Goal: Task Accomplishment & Management: Use online tool/utility

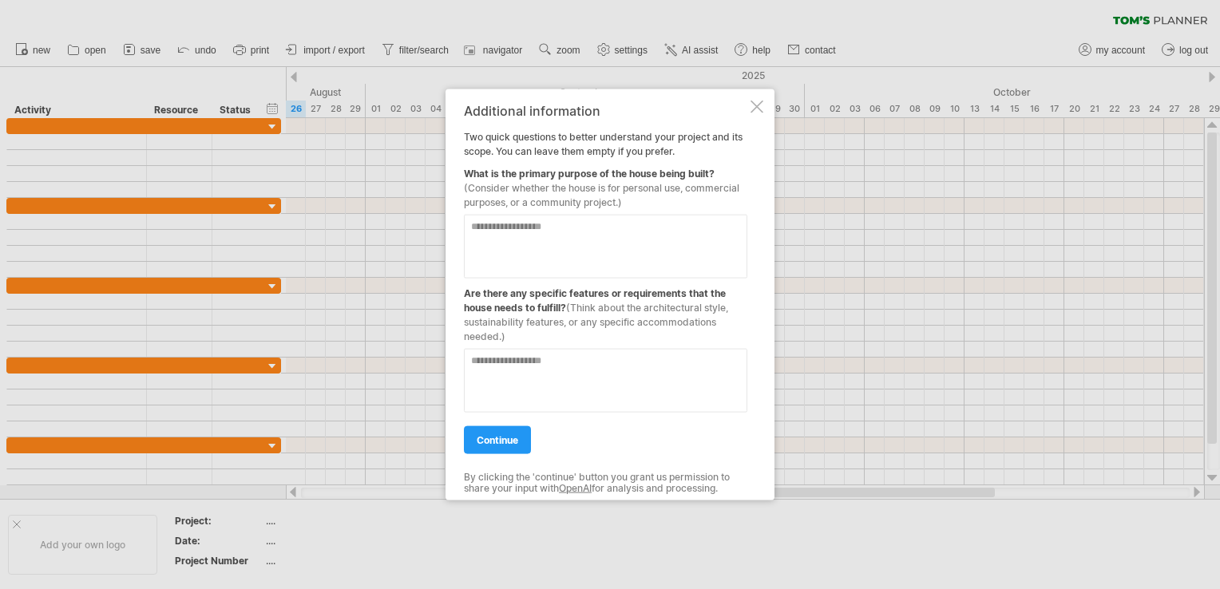
click at [750, 107] on div "Additional information Two quick questions to better understand your project an…" at bounding box center [610, 294] width 329 height 411
click at [757, 106] on div at bounding box center [757, 107] width 13 height 13
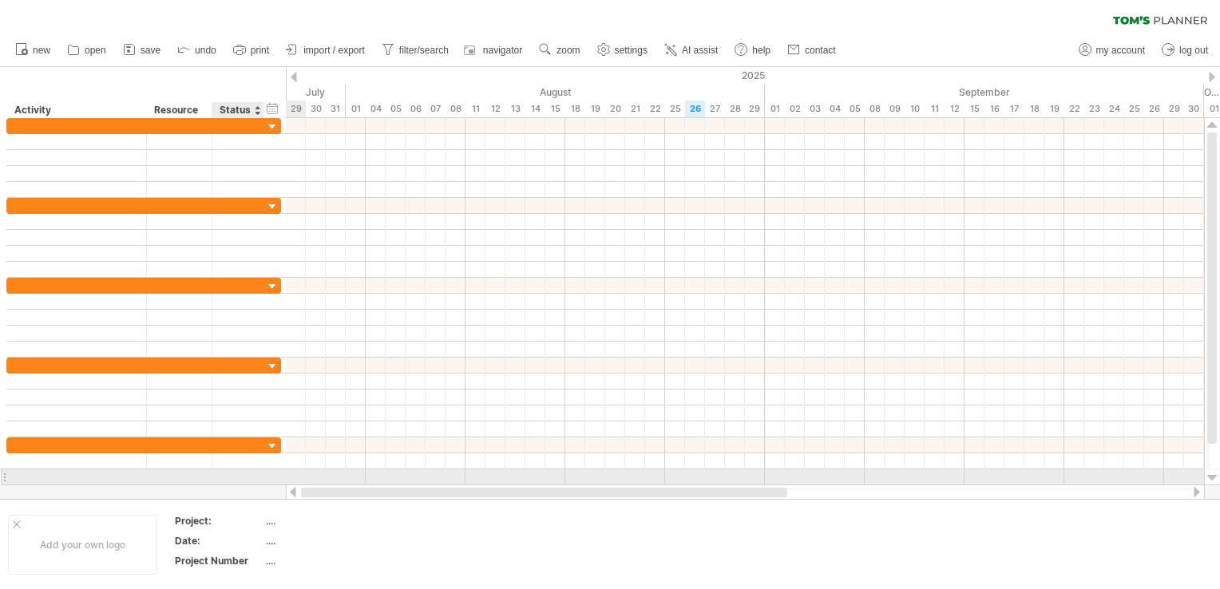
drag, startPoint x: 514, startPoint y: 494, endPoint x: 248, endPoint y: 474, distance: 266.7
click at [248, 474] on div "Trying to reach [DOMAIN_NAME] Connected again... 0% clear filter new" at bounding box center [610, 294] width 1220 height 589
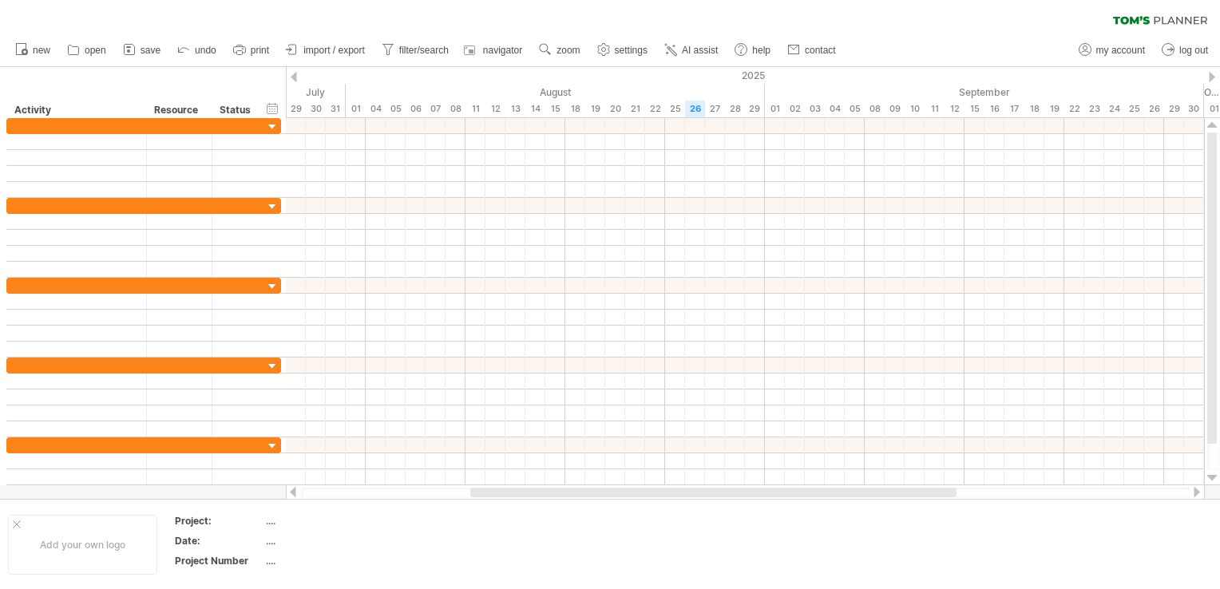
click at [307, 494] on div at bounding box center [745, 493] width 889 height 10
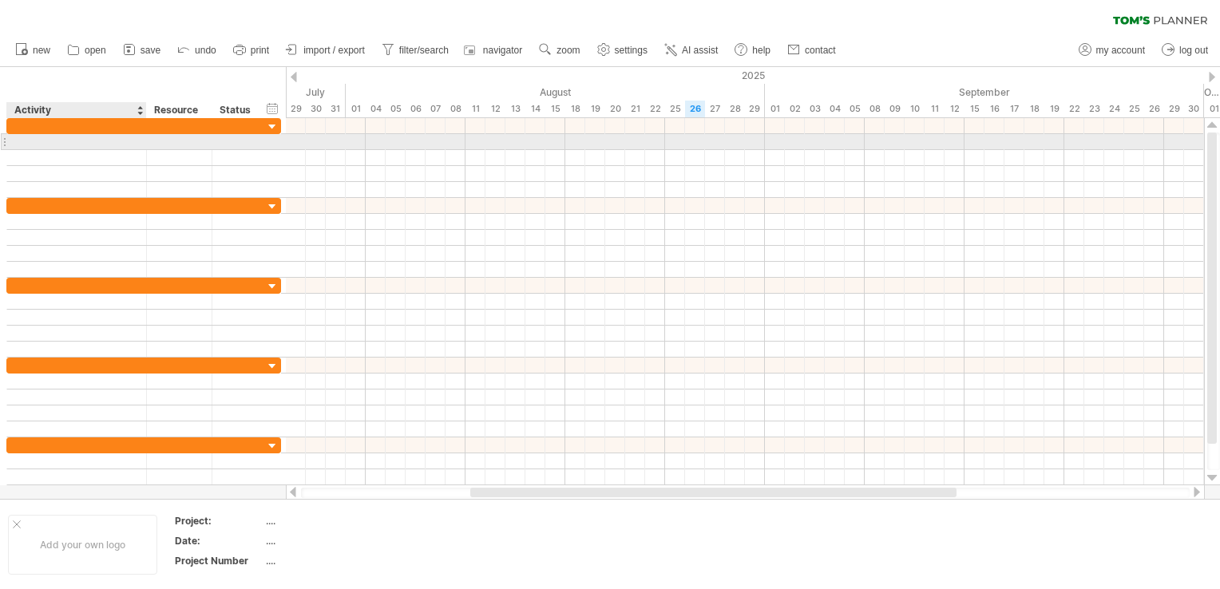
click at [65, 138] on div at bounding box center [76, 141] width 123 height 15
type input "**********"
click at [169, 140] on div at bounding box center [179, 141] width 49 height 15
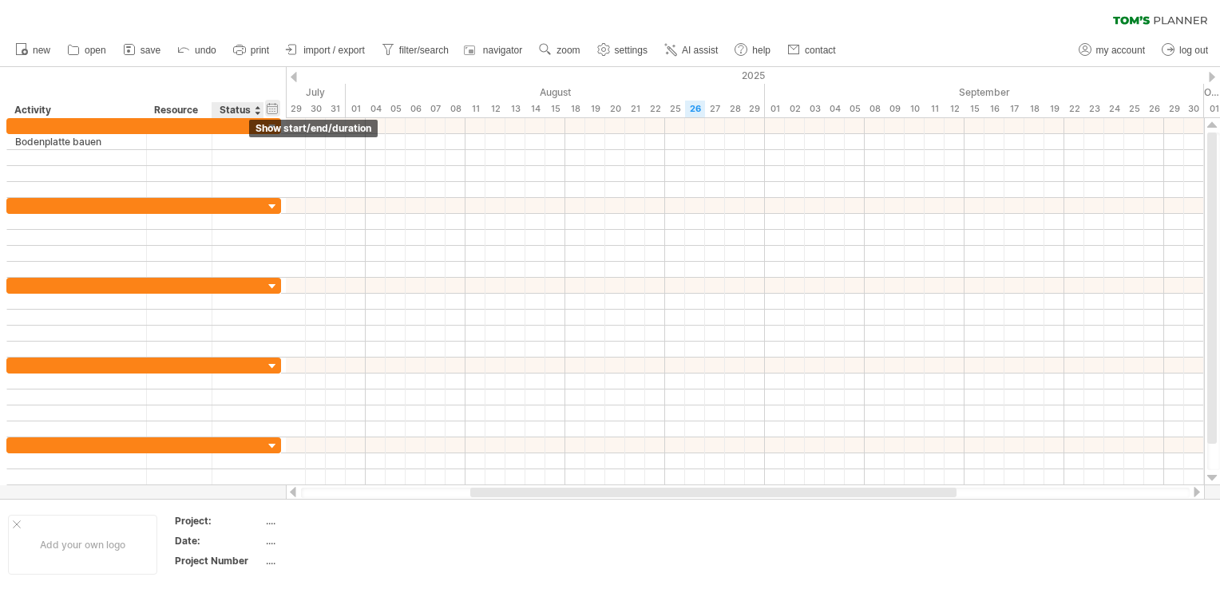
click at [272, 108] on div "hide start/end/duration show start/end/duration" at bounding box center [272, 108] width 15 height 17
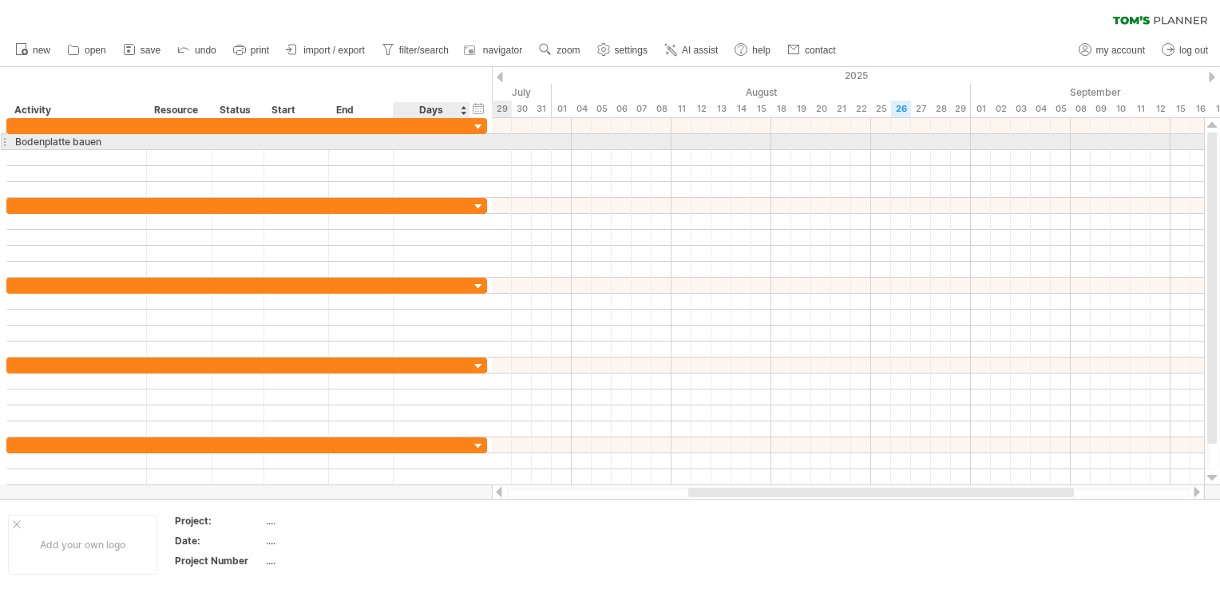
click at [412, 142] on div at bounding box center [432, 141] width 60 height 15
type input "*"
click at [295, 140] on div "[DATE]" at bounding box center [296, 141] width 65 height 15
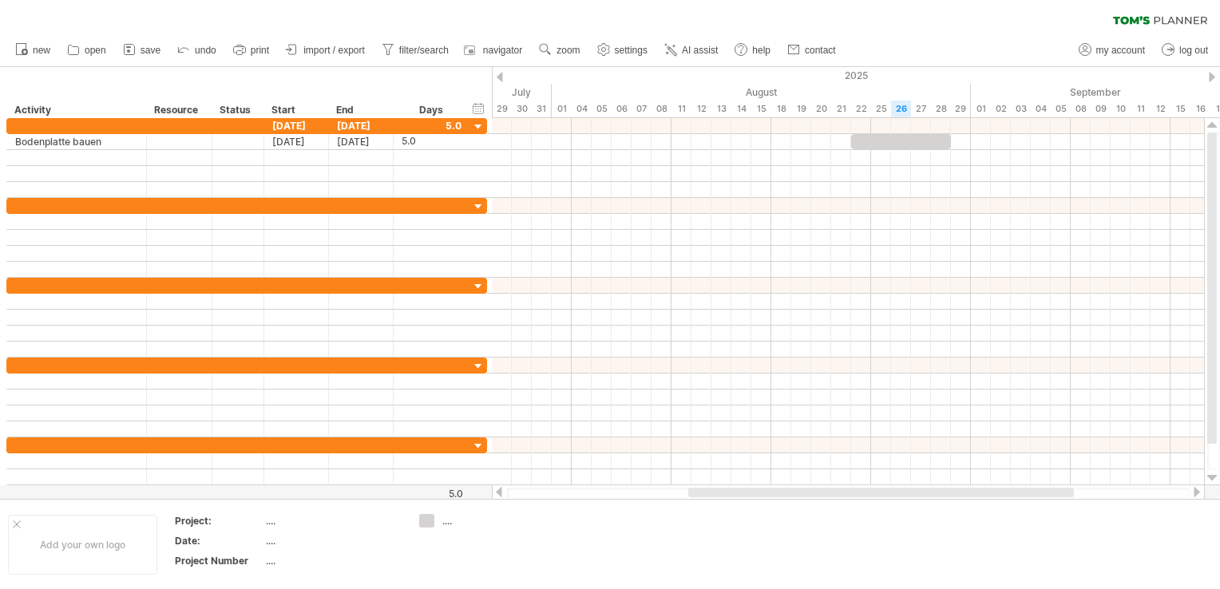
drag, startPoint x: 769, startPoint y: 498, endPoint x: 823, endPoint y: 495, distance: 54.4
click at [823, 495] on div "Trying to reach [DOMAIN_NAME] Connected again... 0% clear filter new" at bounding box center [610, 294] width 1220 height 589
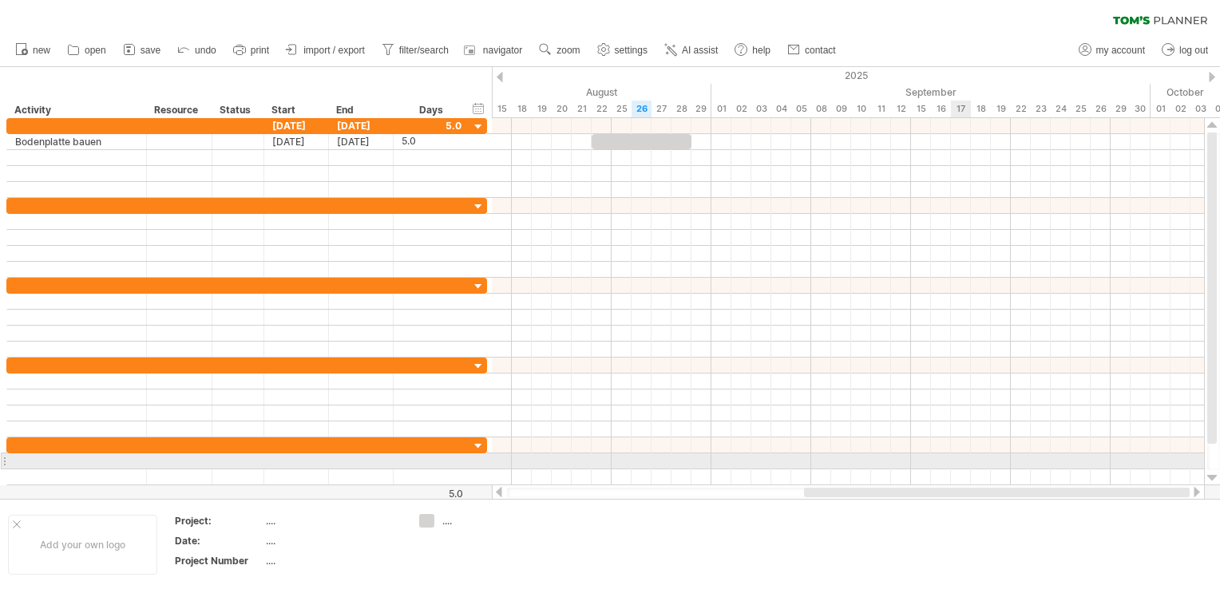
drag, startPoint x: 820, startPoint y: 494, endPoint x: 968, endPoint y: 468, distance: 149.9
click at [968, 468] on div "Trying to reach [DOMAIN_NAME] Connected again... 0% clear filter new" at bounding box center [610, 294] width 1220 height 589
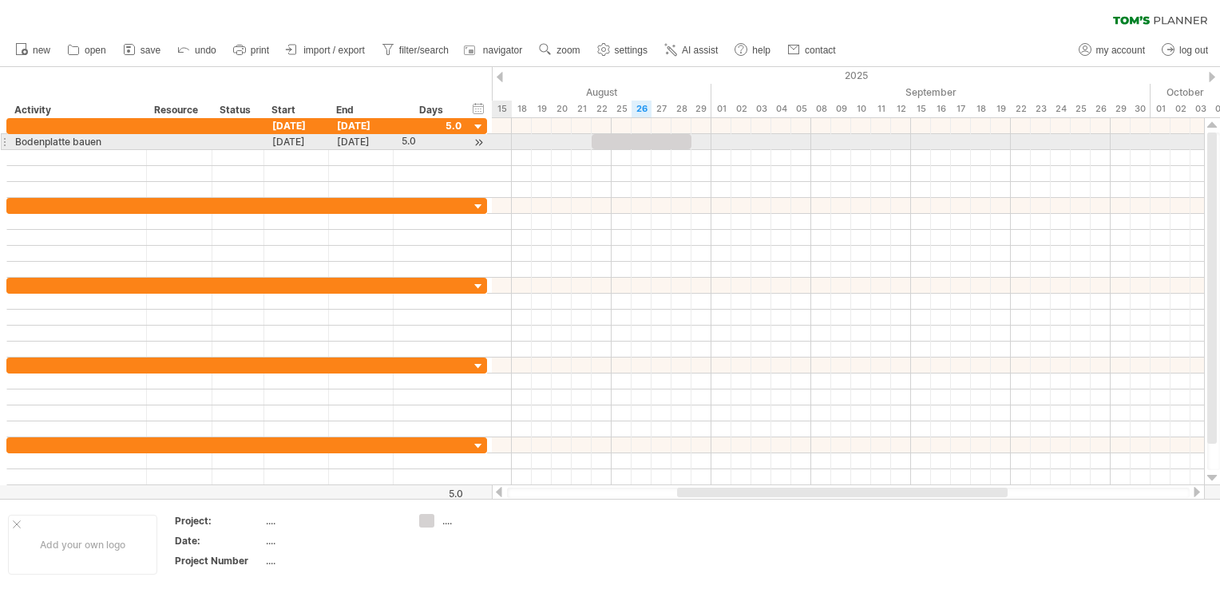
click at [3, 141] on div at bounding box center [4, 141] width 6 height 17
click at [480, 142] on div at bounding box center [478, 142] width 15 height 17
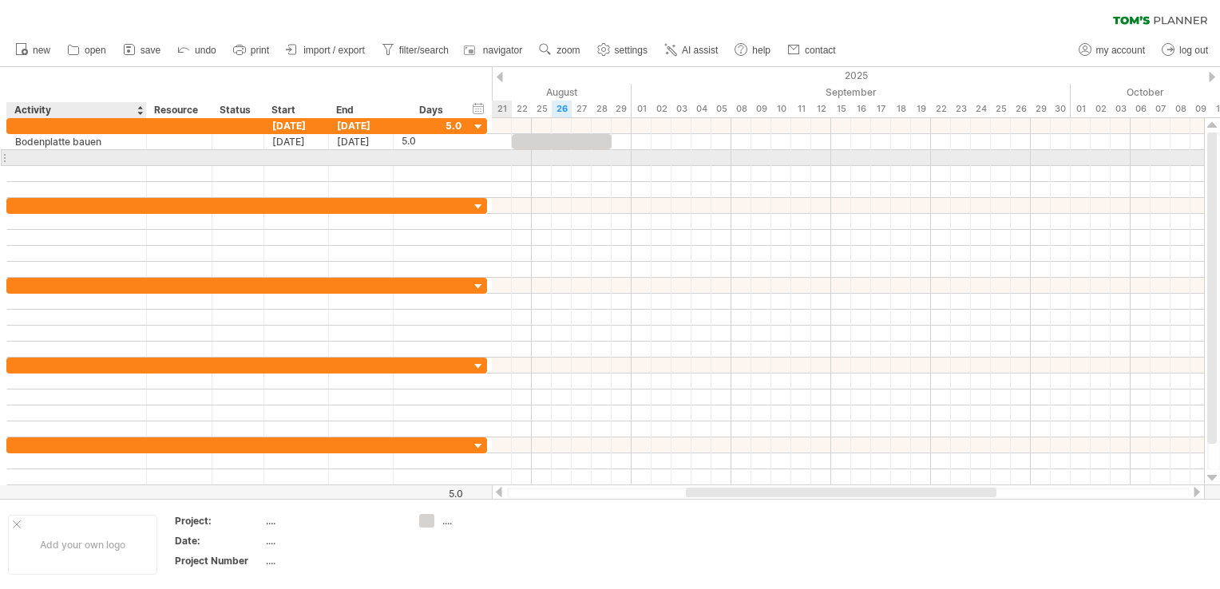
click at [109, 160] on div at bounding box center [76, 157] width 123 height 15
type input "*"
type input "**********"
click at [410, 157] on div at bounding box center [432, 157] width 60 height 15
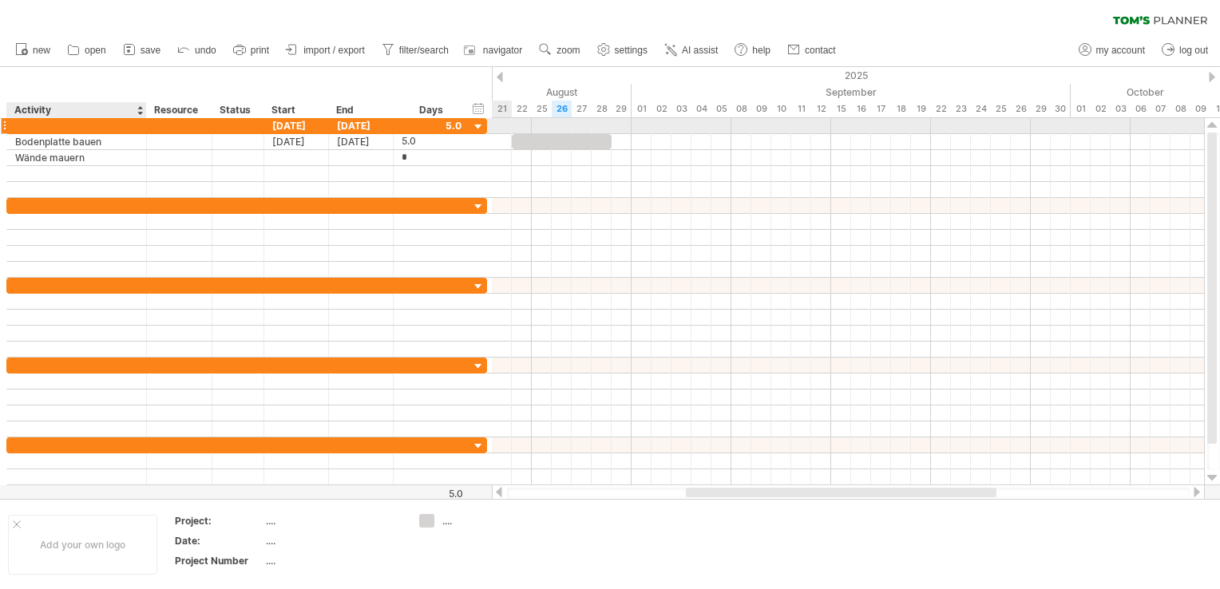
type input "**"
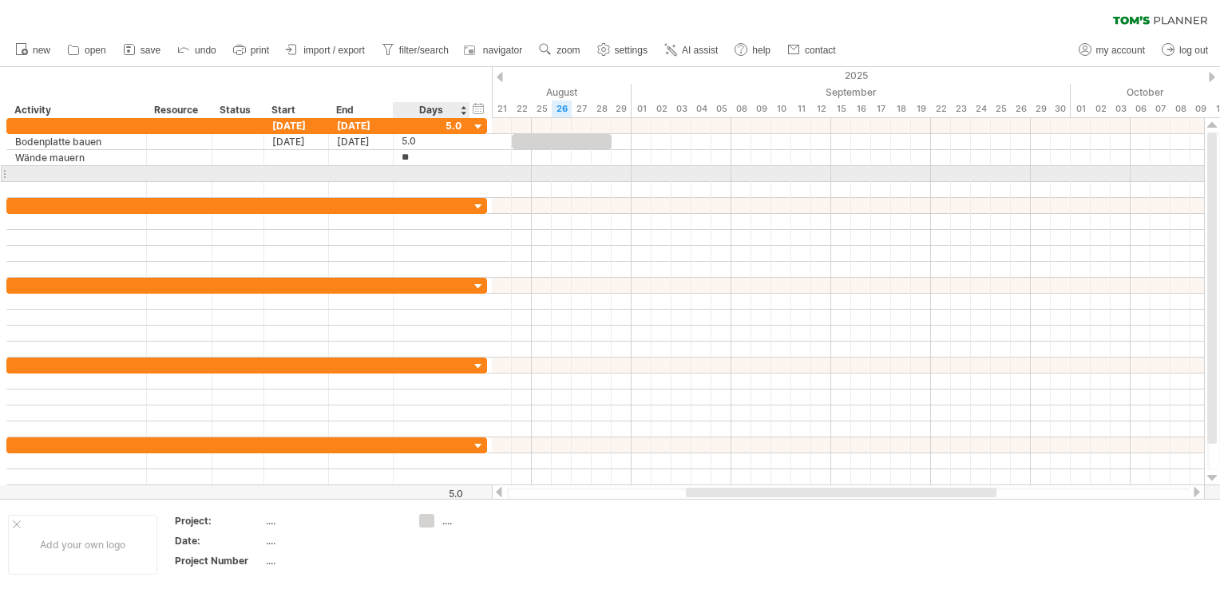
click at [464, 176] on div at bounding box center [468, 174] width 8 height 16
click at [95, 173] on div at bounding box center [76, 173] width 123 height 15
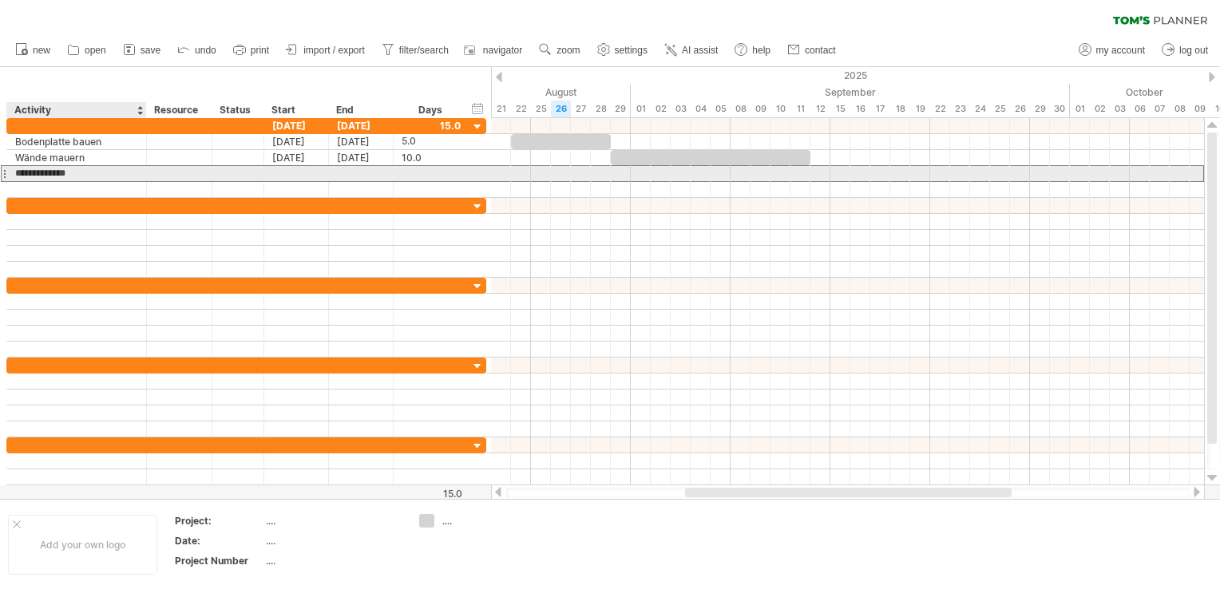
type input "**********"
click at [406, 176] on div at bounding box center [431, 173] width 59 height 15
type input "*"
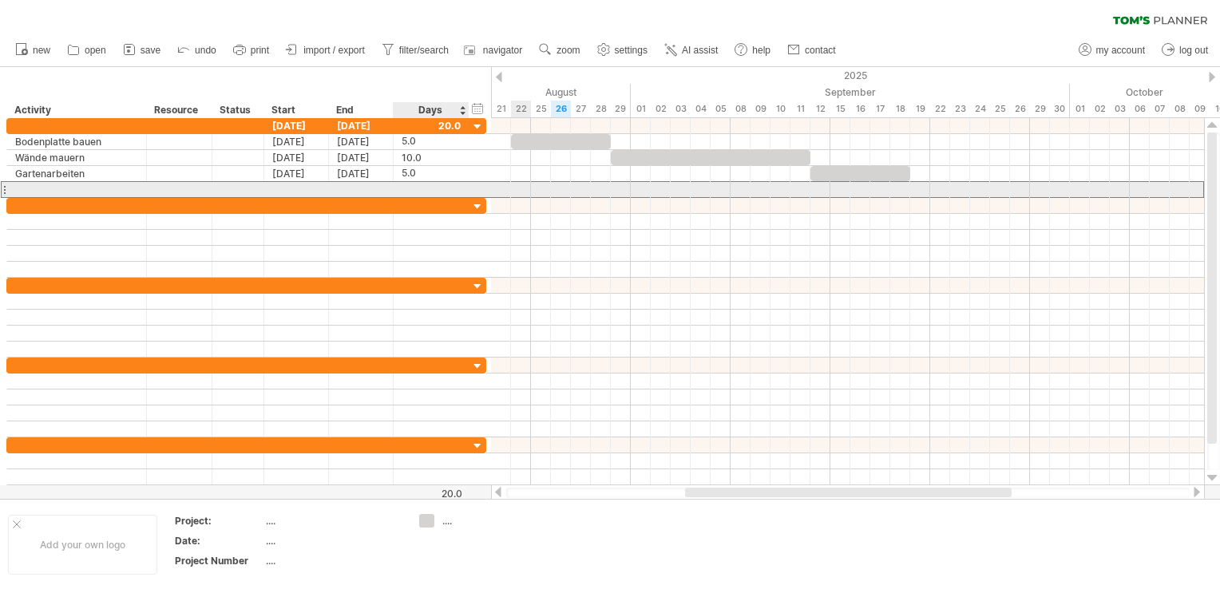
scroll to position [0, 0]
click at [436, 190] on div at bounding box center [431, 189] width 59 height 15
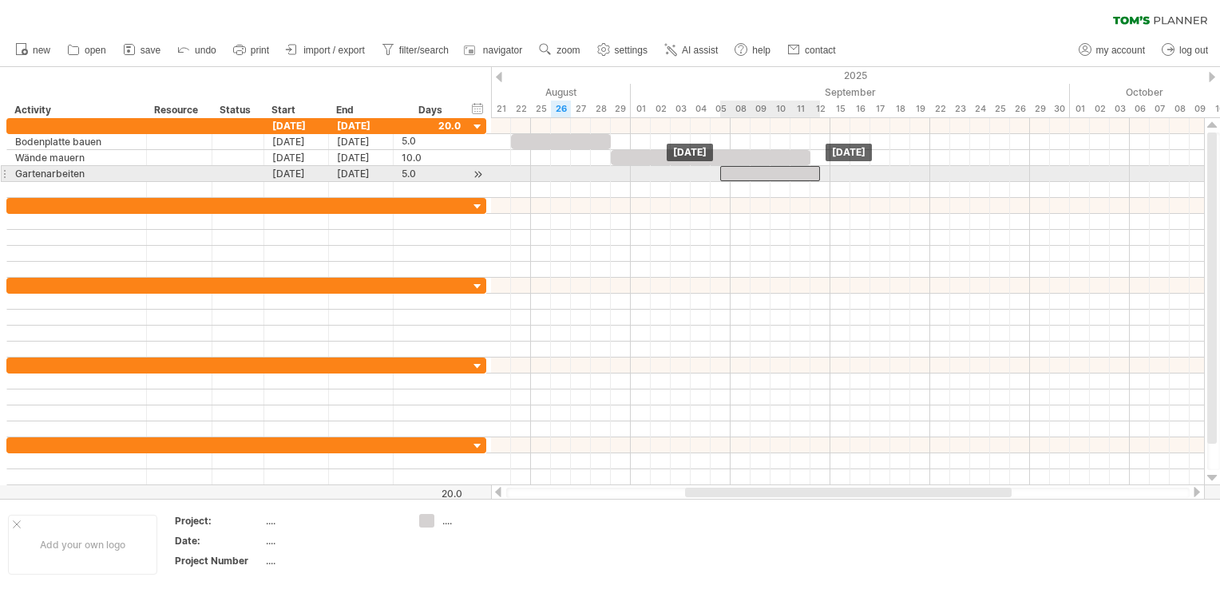
drag, startPoint x: 840, startPoint y: 173, endPoint x: 752, endPoint y: 173, distance: 87.8
click at [752, 173] on div at bounding box center [770, 173] width 100 height 15
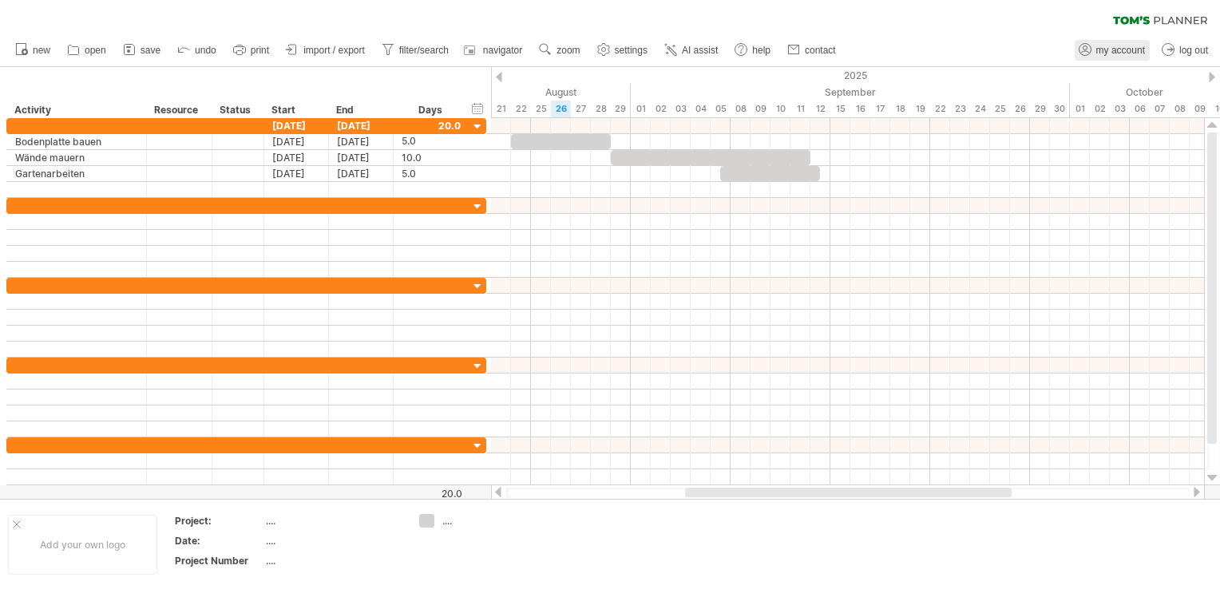
click at [1087, 53] on icon at bounding box center [1085, 50] width 16 height 16
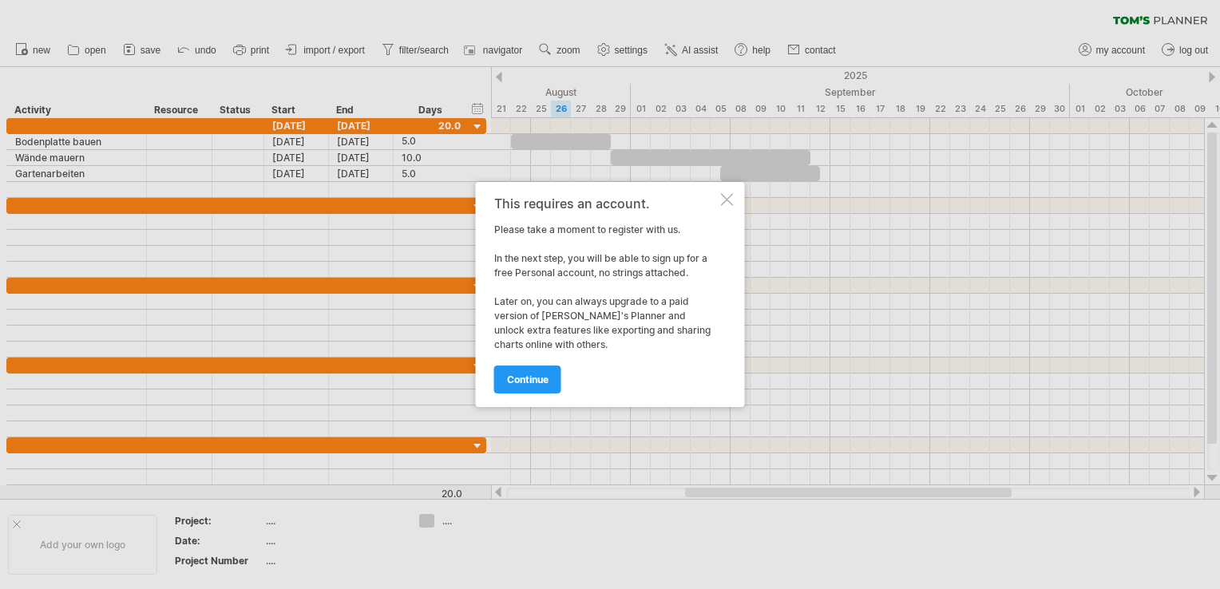
click at [724, 203] on div at bounding box center [727, 199] width 13 height 13
